Goal: Task Accomplishment & Management: Complete application form

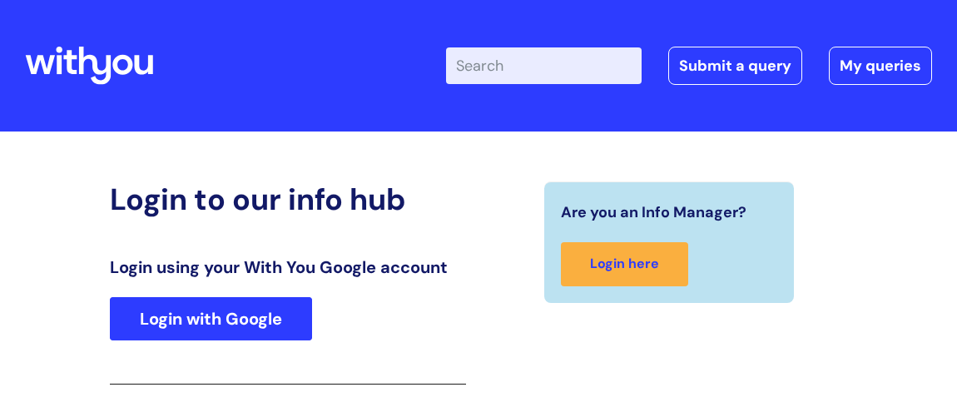
scroll to position [274, 0]
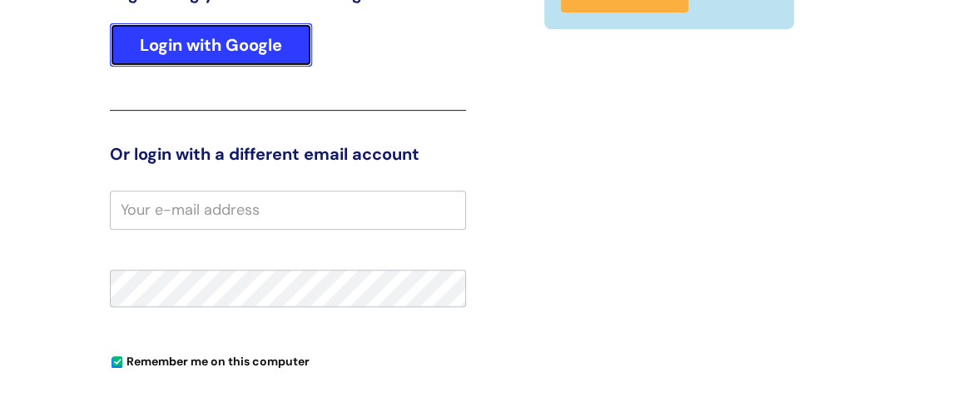
click at [248, 40] on link "Login with Google" at bounding box center [211, 44] width 202 height 43
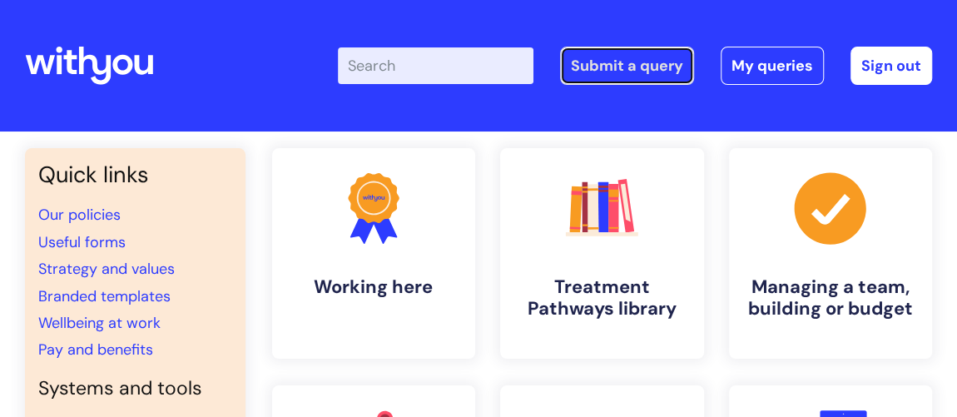
click at [643, 66] on link "Submit a query" at bounding box center [627, 66] width 134 height 38
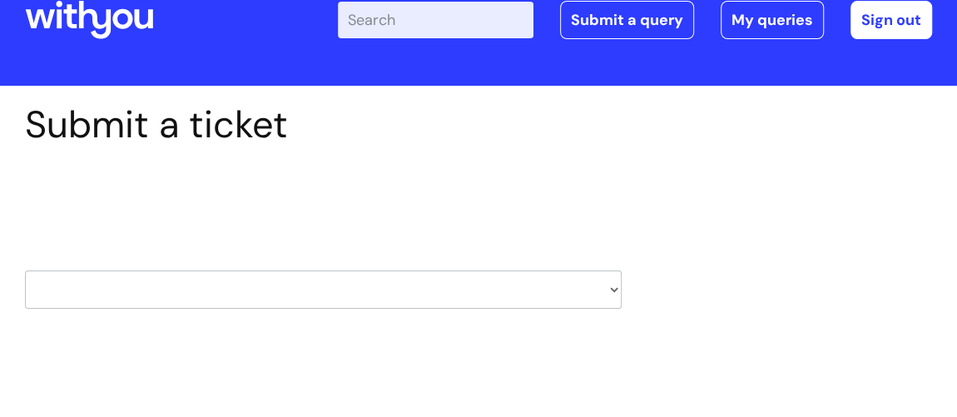
scroll to position [75, 0]
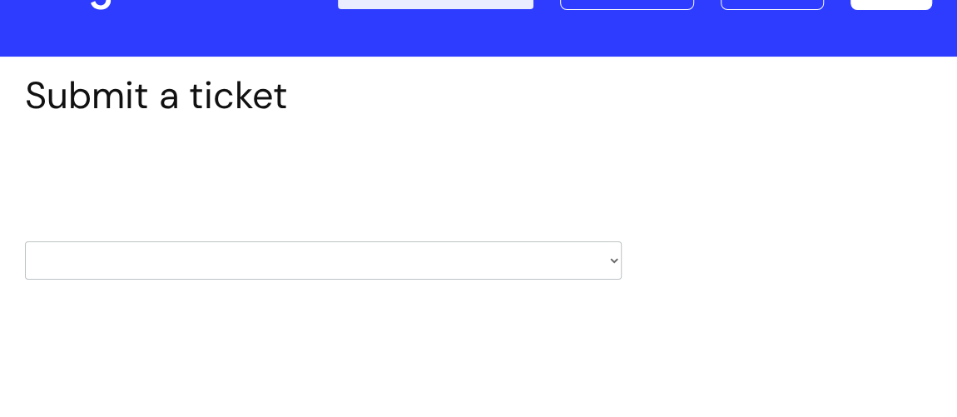
click at [445, 254] on select "HR / People IT and Support Clinical Drug Alerts Finance Accounts Data Support T…" at bounding box center [323, 260] width 597 height 38
select select "it_and_support"
click at [25, 241] on select "HR / People IT and Support Clinical Drug Alerts Finance Accounts Data Support T…" at bounding box center [323, 260] width 597 height 38
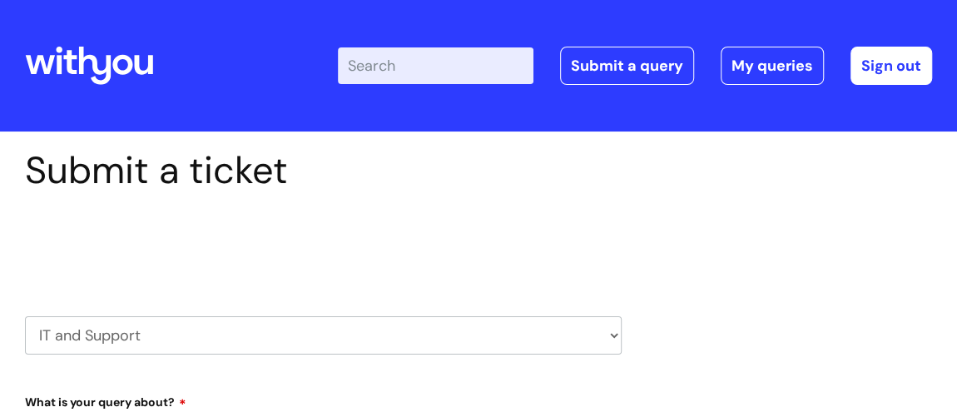
select select "80004286569"
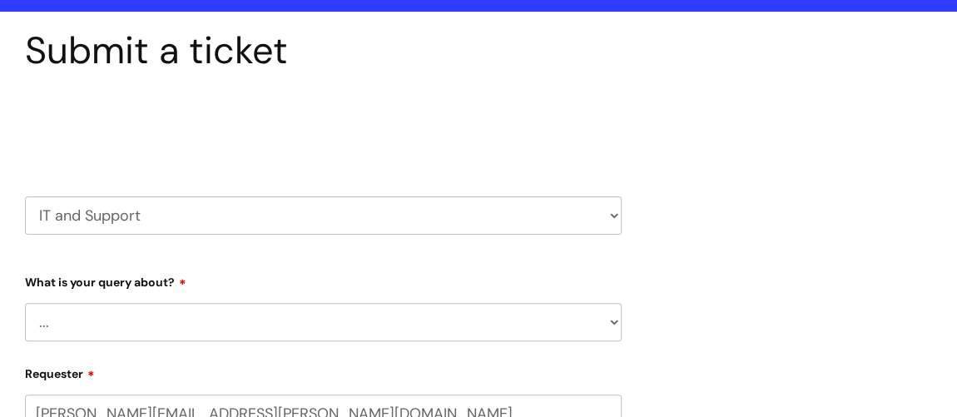
scroll to position [151, 0]
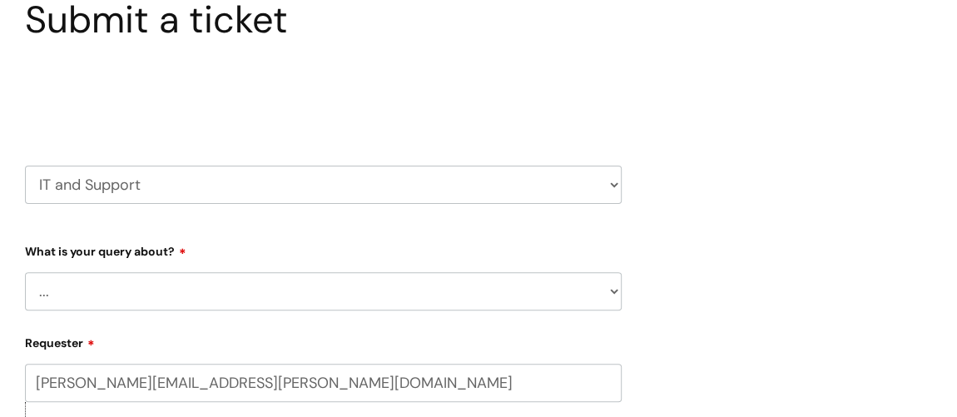
click at [308, 281] on select "... Mobile Phone Reset & MFA Accounts, Starters and Leavers IT Hardware issue I…" at bounding box center [323, 291] width 597 height 38
click at [25, 272] on select "... Mobile Phone Reset & MFA Accounts, Starters and Leavers IT Hardware issue I…" at bounding box center [323, 291] width 597 height 38
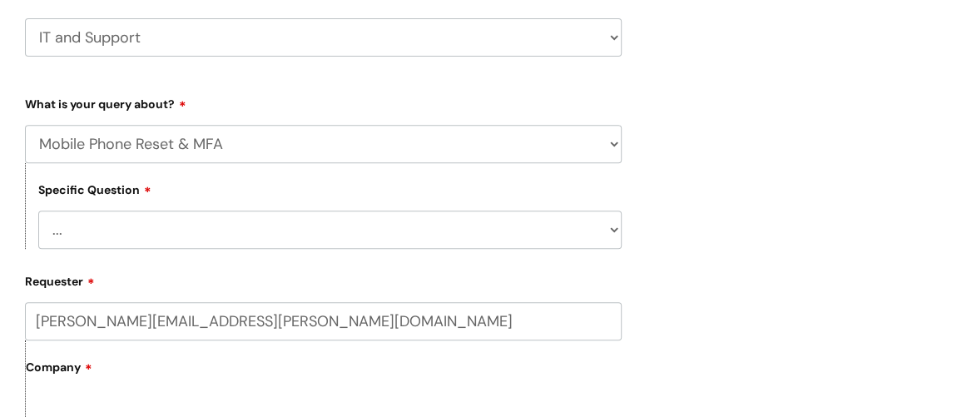
scroll to position [302, 0]
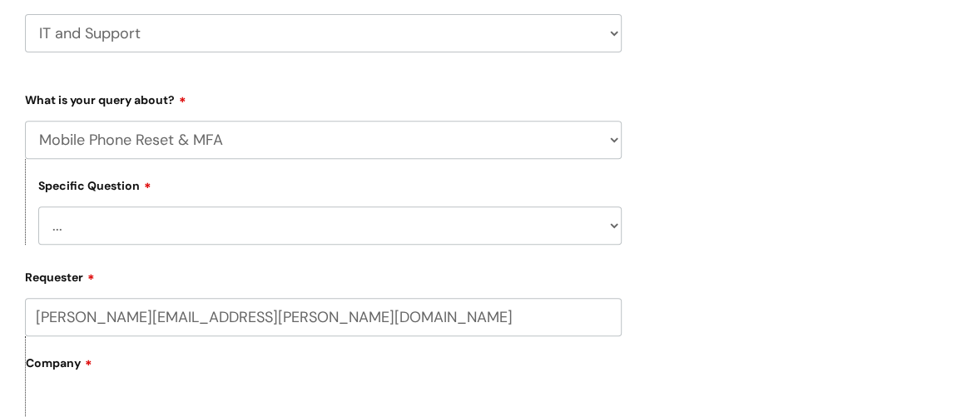
click at [613, 137] on select "... Mobile Phone Reset & MFA Accounts, Starters and Leavers IT Hardware issue I…" at bounding box center [323, 140] width 597 height 38
select select "Something Else"
click at [25, 121] on select "... Mobile Phone Reset & MFA Accounts, Starters and Leavers IT Hardware issue I…" at bounding box center [323, 140] width 597 height 38
click at [308, 235] on select "... My problem is not listed" at bounding box center [330, 225] width 584 height 38
click at [614, 226] on select "... My problem is not listed" at bounding box center [330, 225] width 584 height 38
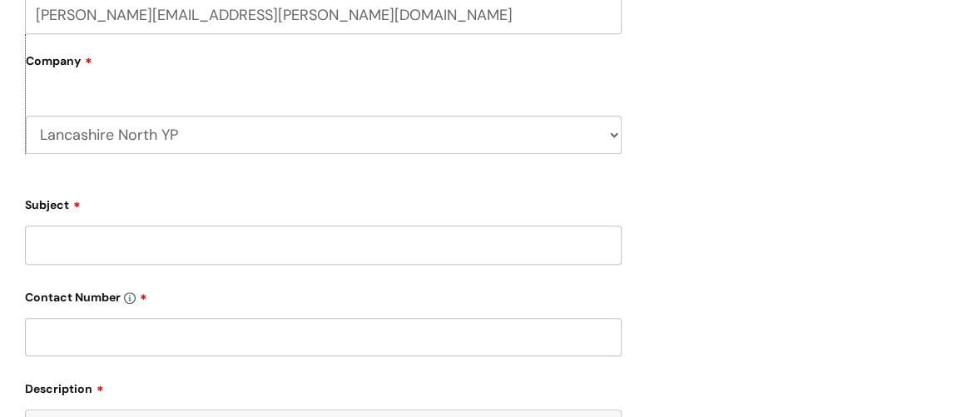
scroll to position [605, 0]
click at [180, 245] on input "Subject" at bounding box center [323, 244] width 597 height 38
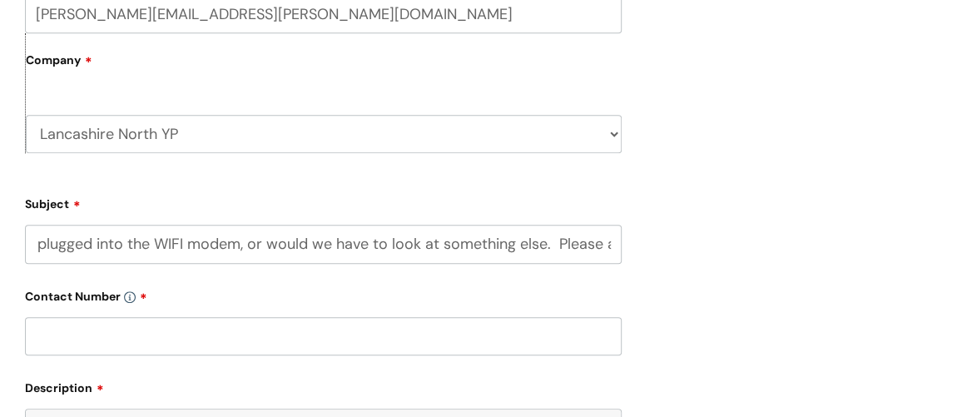
scroll to position [0, 1640]
click at [579, 242] on input "Hi, We are looking at having a phone in the Lancaster office, the problem is th…" at bounding box center [323, 244] width 597 height 38
type input "Hi, We are looking at having a phone in the Lancaster office, the problem is th…"
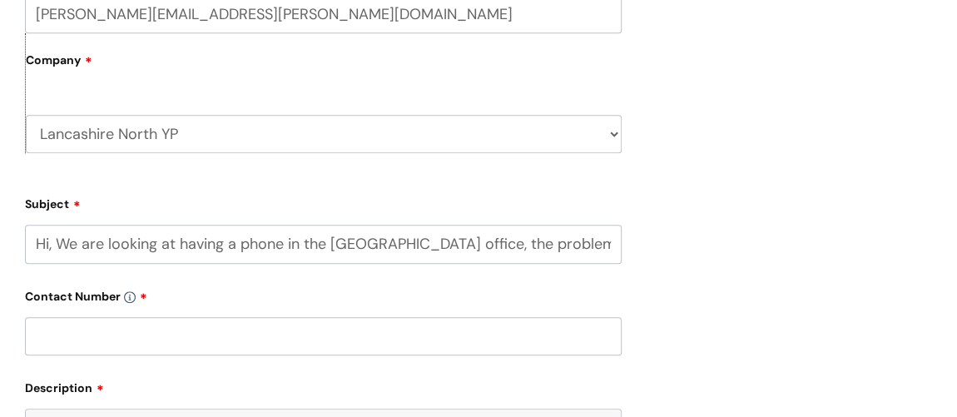
click at [115, 340] on input "text" at bounding box center [323, 336] width 597 height 38
type input "07790925871"
click at [106, 243] on input "Hi, We are looking at having a phone in the Lancaster office, the problem is th…" at bounding box center [323, 244] width 597 height 38
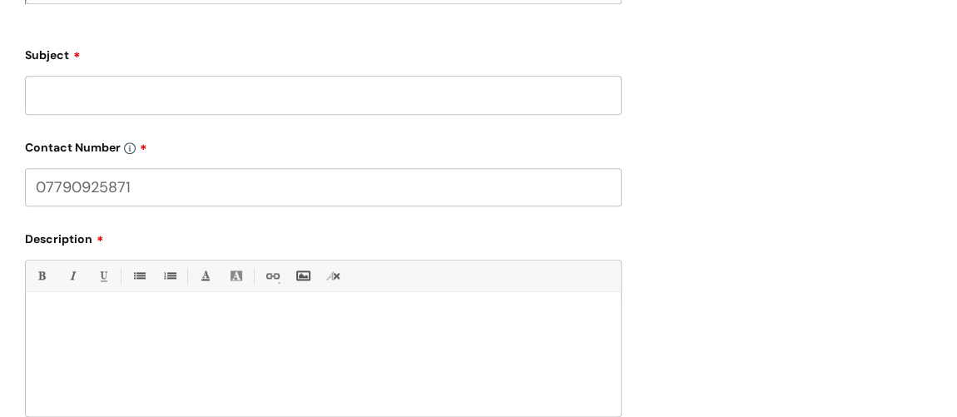
scroll to position [757, 0]
paste div
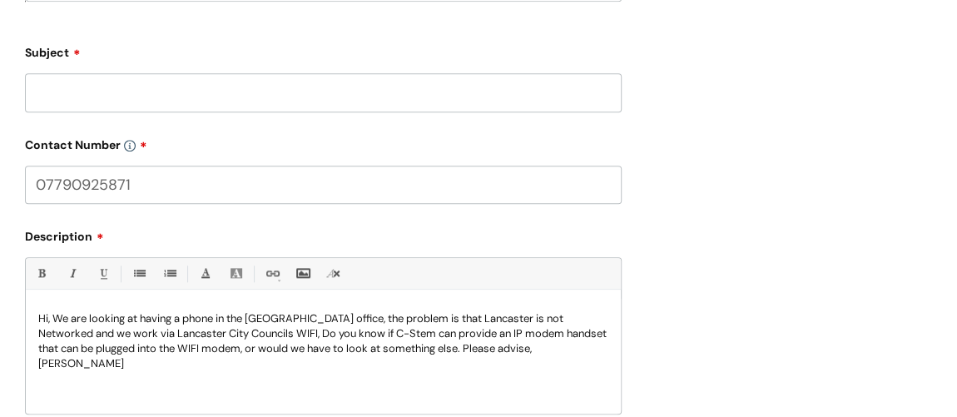
click at [107, 88] on input "Subject" at bounding box center [323, 92] width 597 height 38
type input "Lancaster Phone system"
click at [455, 330] on p "Hi, We are looking at having a phone in the Lancaster office, the problem is th…" at bounding box center [323, 341] width 570 height 60
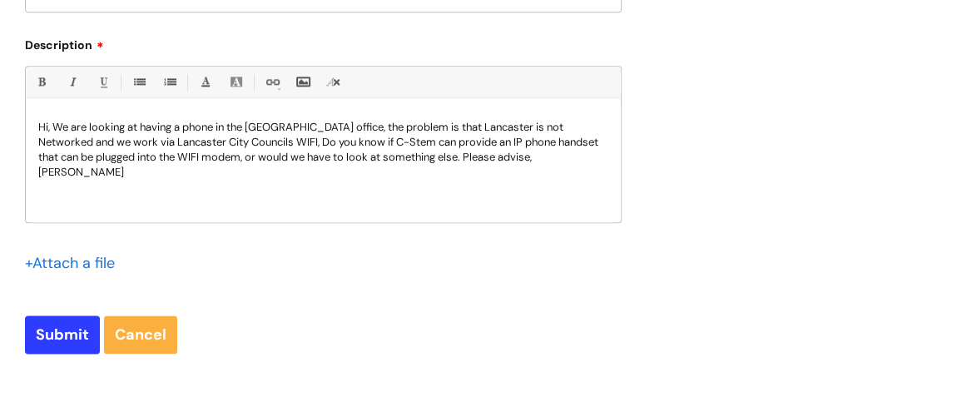
scroll to position [983, 0]
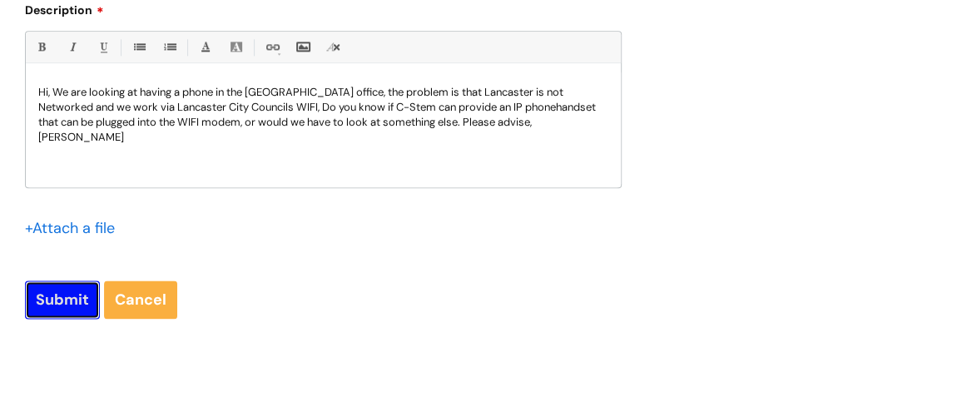
click at [41, 296] on input "Submit" at bounding box center [62, 300] width 75 height 38
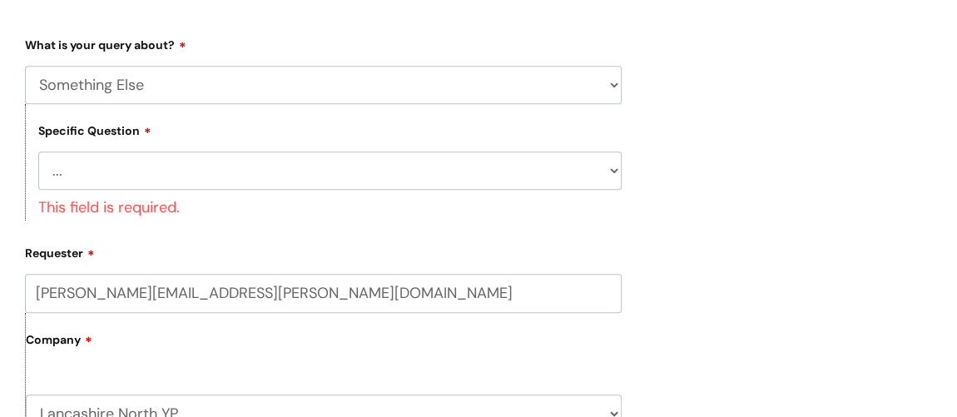
scroll to position [334, 0]
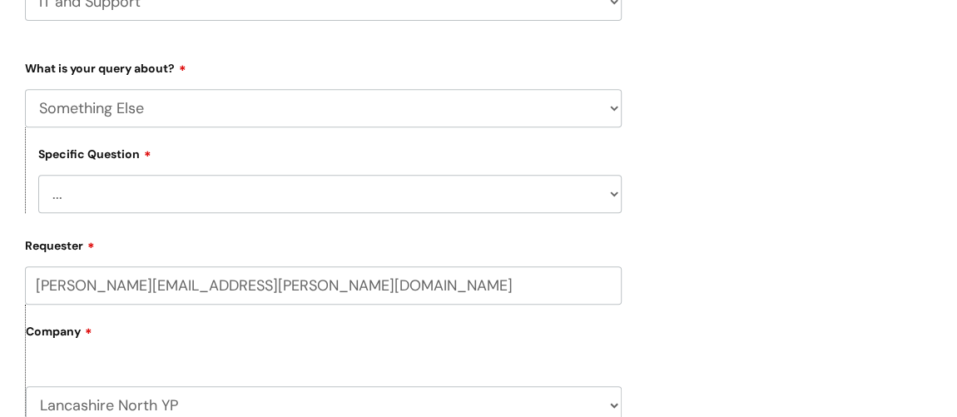
click at [609, 194] on select "... My problem is not listed" at bounding box center [330, 194] width 584 height 38
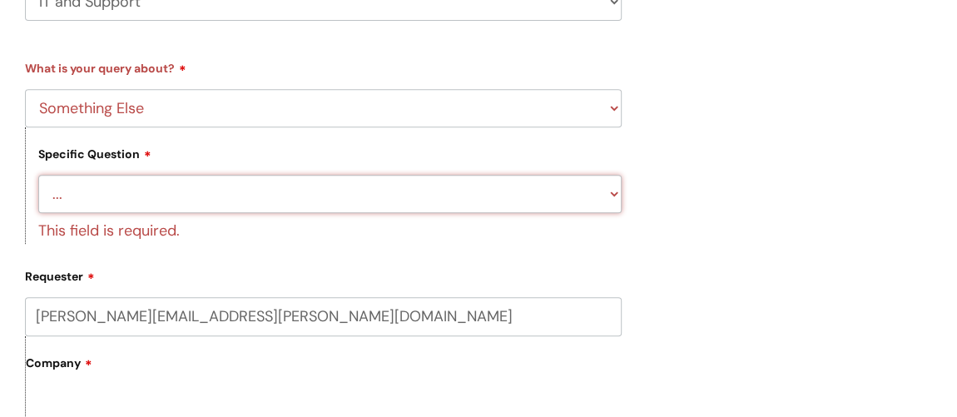
select select "My problem is not listed"
click at [38, 175] on select "... My problem is not listed" at bounding box center [330, 194] width 584 height 38
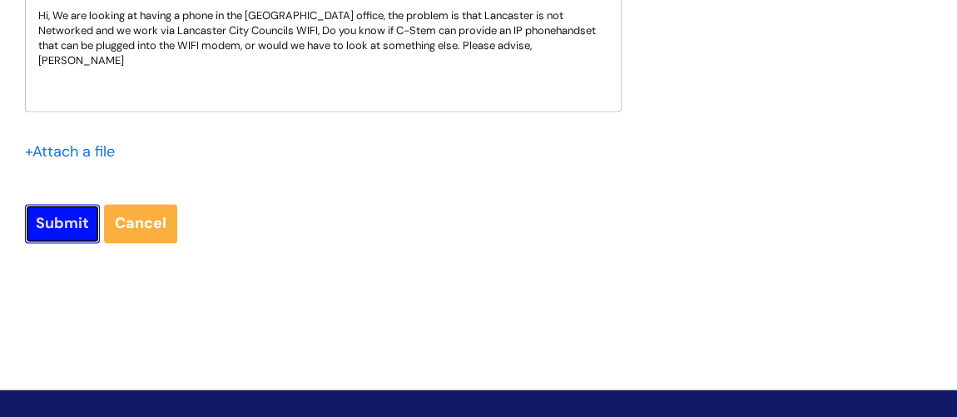
scroll to position [1060, 0]
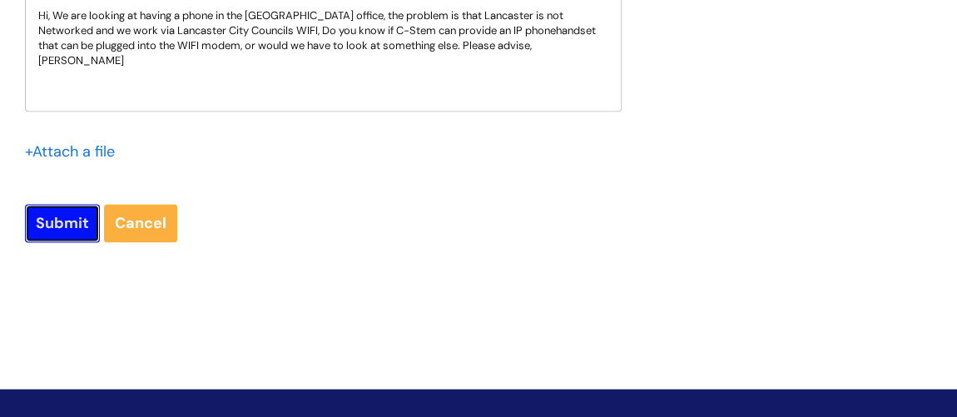
click at [49, 230] on input "Submit" at bounding box center [62, 223] width 75 height 38
type input "Please Wait..."
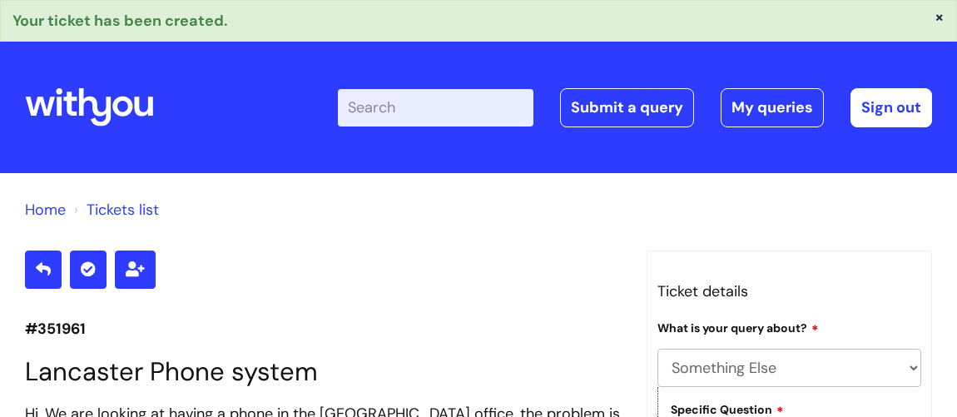
select select "Something Else"
select select "My problem is not listed"
click at [887, 105] on link "Sign out" at bounding box center [892, 107] width 82 height 38
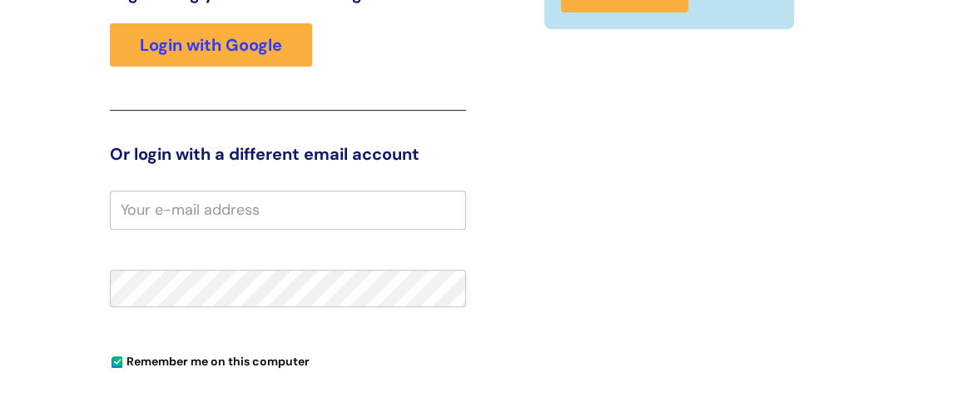
scroll to position [274, 0]
